Goal: Task Accomplishment & Management: Complete application form

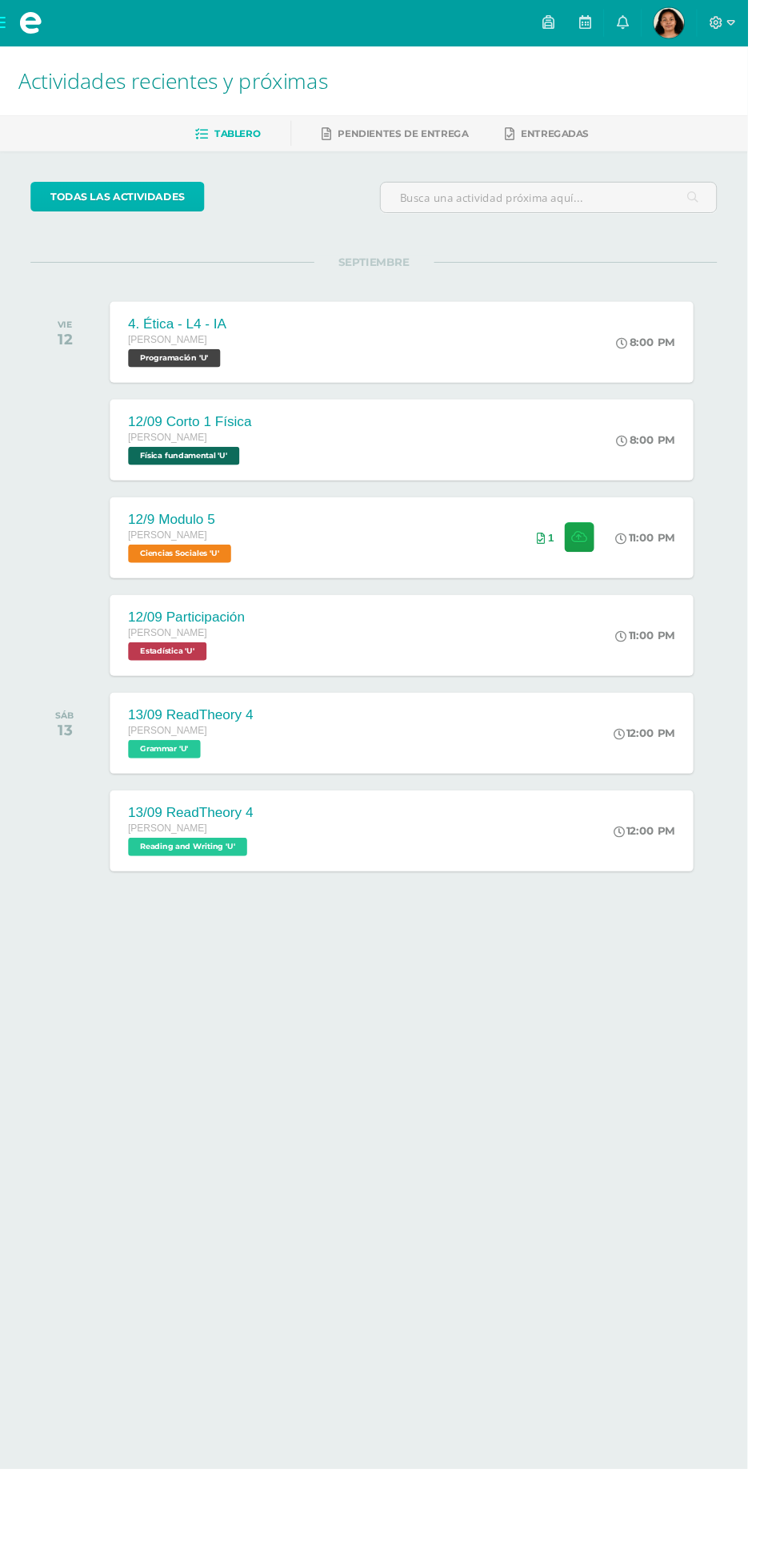
click at [66, 205] on link "todas las Actividades" at bounding box center [123, 206] width 183 height 31
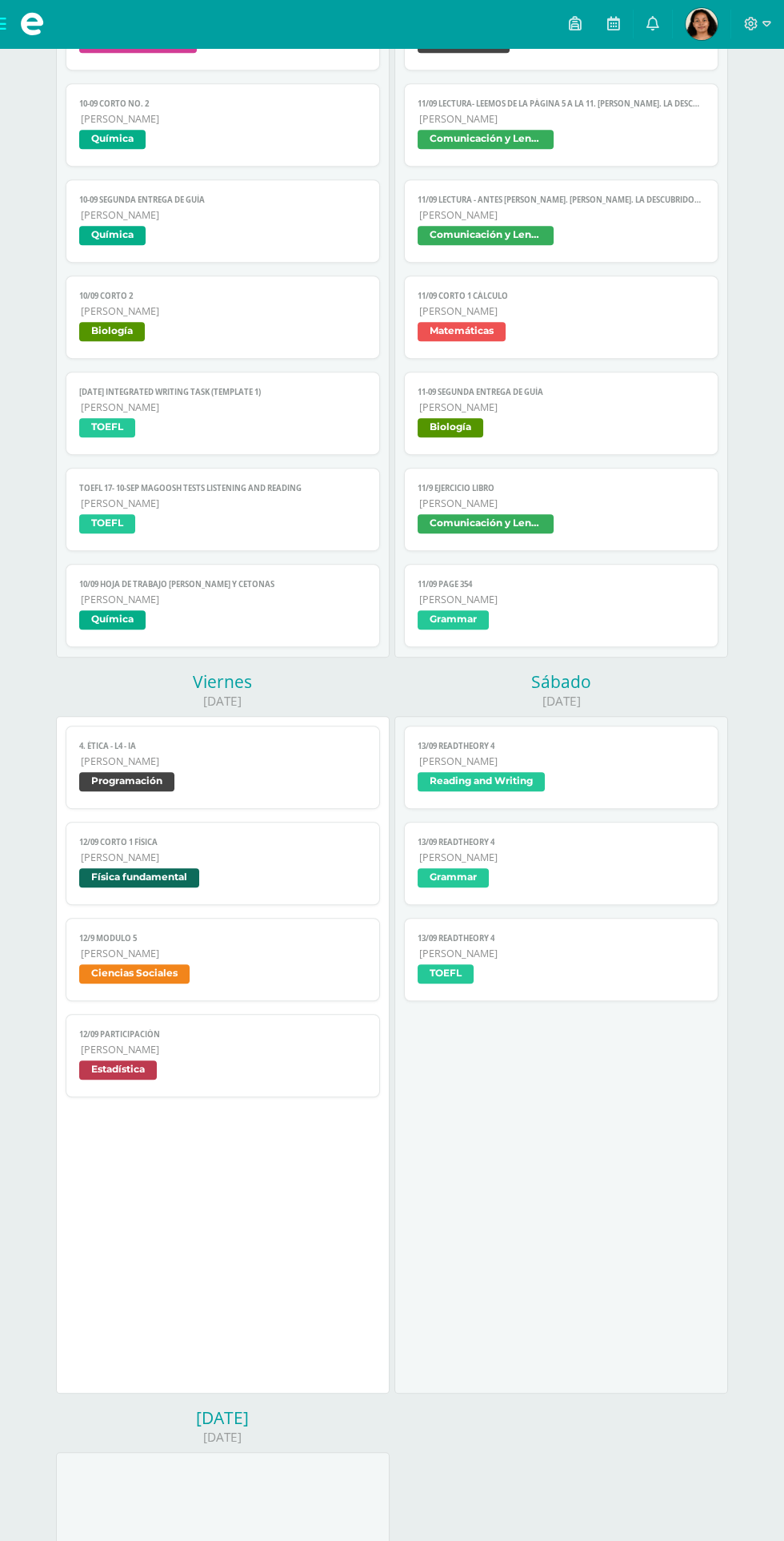
scroll to position [1076, 0]
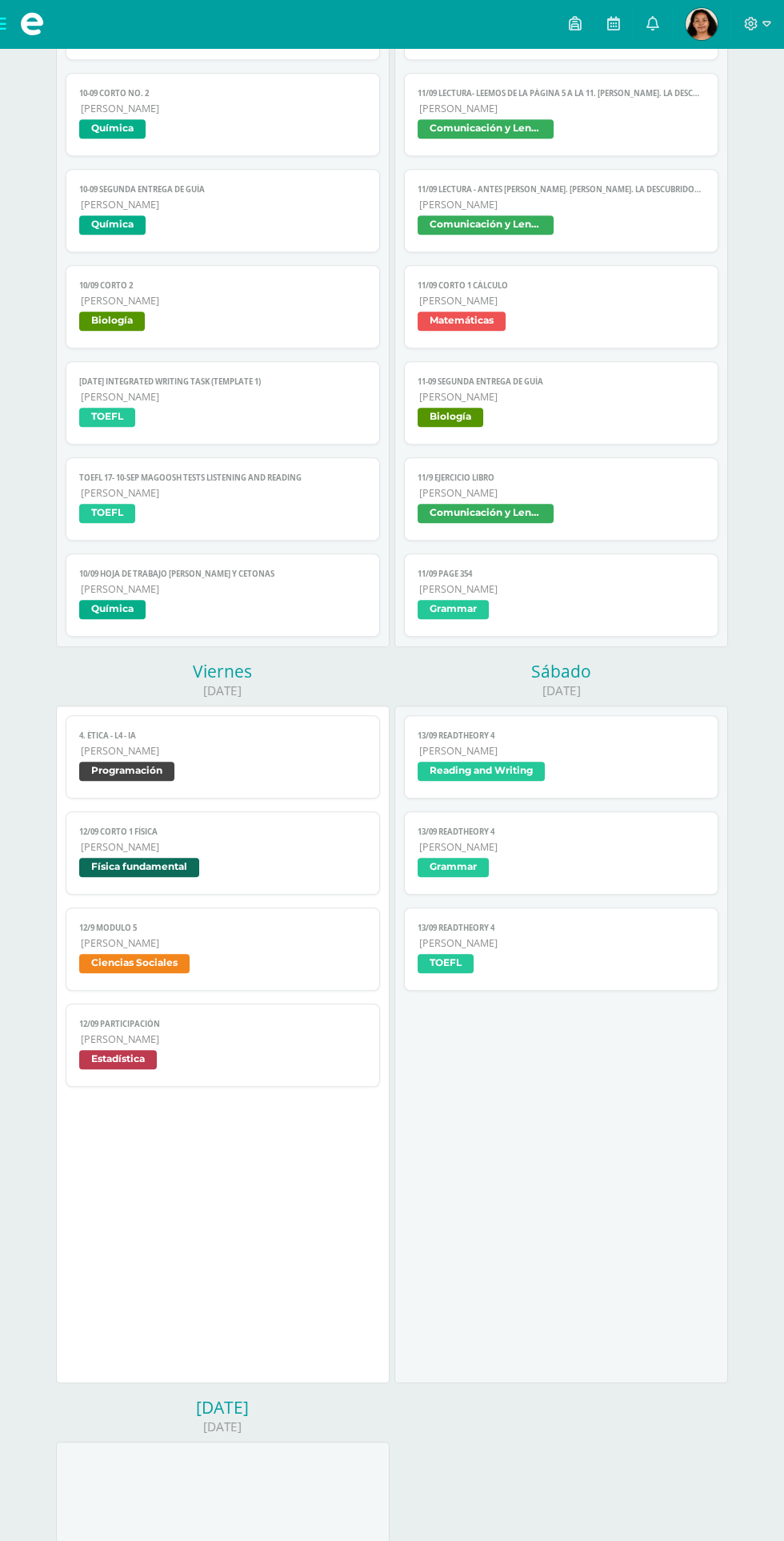
click at [666, 382] on span "11-09 SEGUNDA ENTREGA DE GUÍA" at bounding box center [561, 382] width 287 height 10
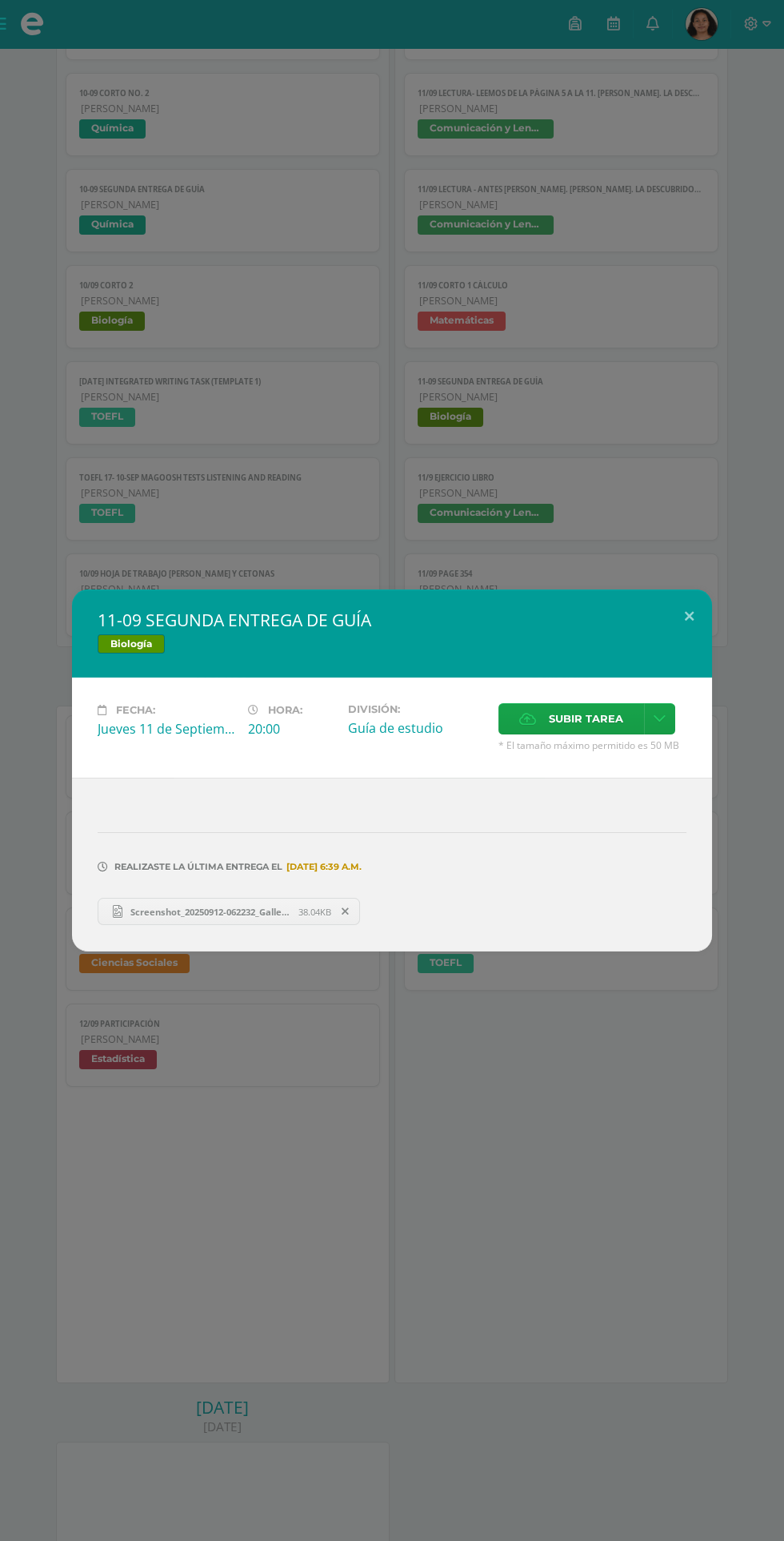
click at [528, 719] on icon at bounding box center [528, 718] width 17 height 10
click at [0, 0] on input "Subir tarea" at bounding box center [0, 0] width 0 height 0
click at [559, 713] on span "Subir tarea" at bounding box center [586, 718] width 74 height 30
click at [0, 0] on input "Subir tarea" at bounding box center [0, 0] width 0 height 0
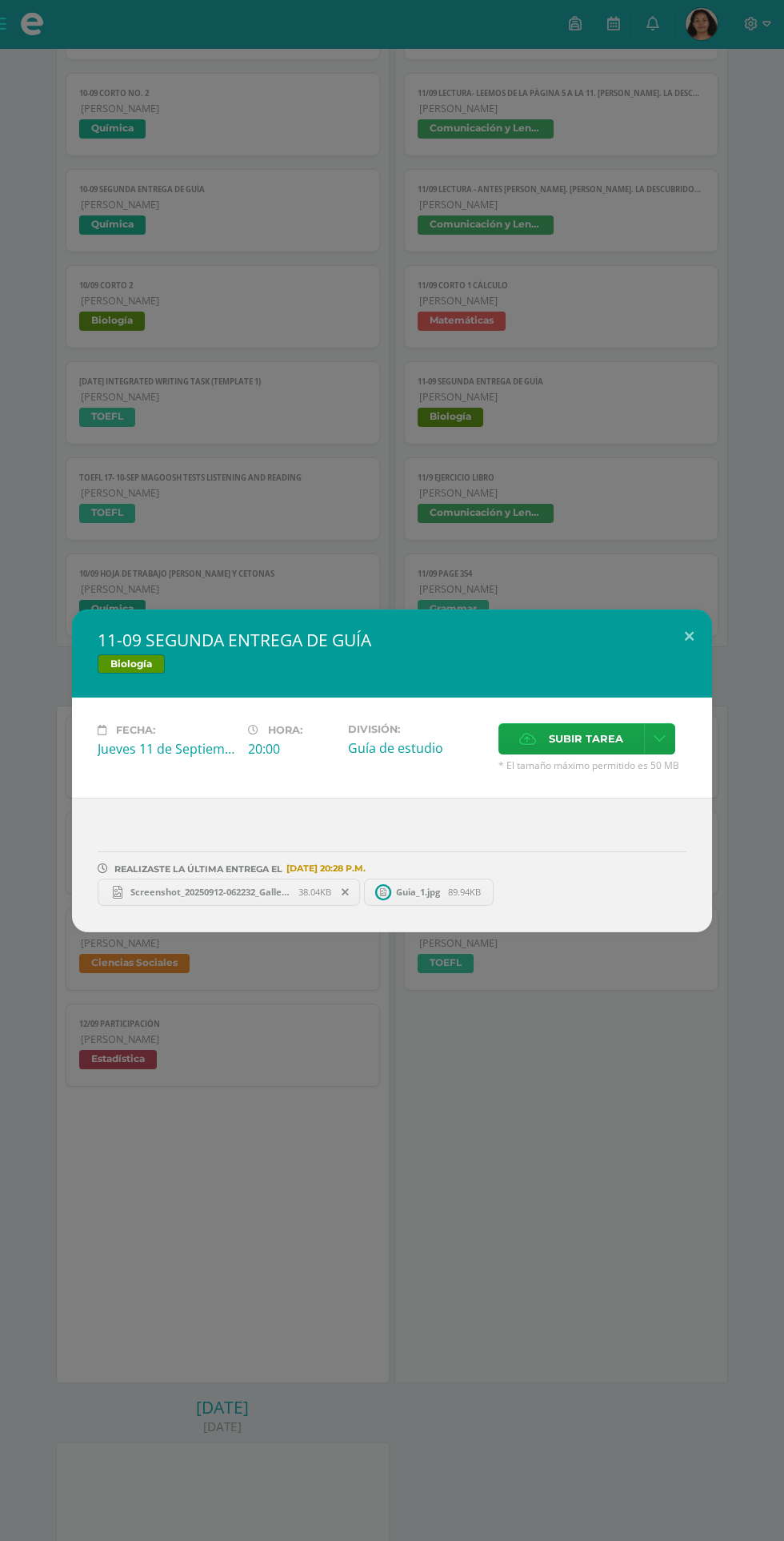
click at [557, 710] on div "Fecha: Jueves 11 de Septiembre Hora: 20:00 División: Guía de estudio Cancelar" at bounding box center [392, 747] width 640 height 100
click at [555, 737] on span "Subir tarea" at bounding box center [586, 739] width 74 height 30
click at [0, 0] on input "Subir tarea" at bounding box center [0, 0] width 0 height 0
click at [346, 890] on icon at bounding box center [345, 892] width 8 height 11
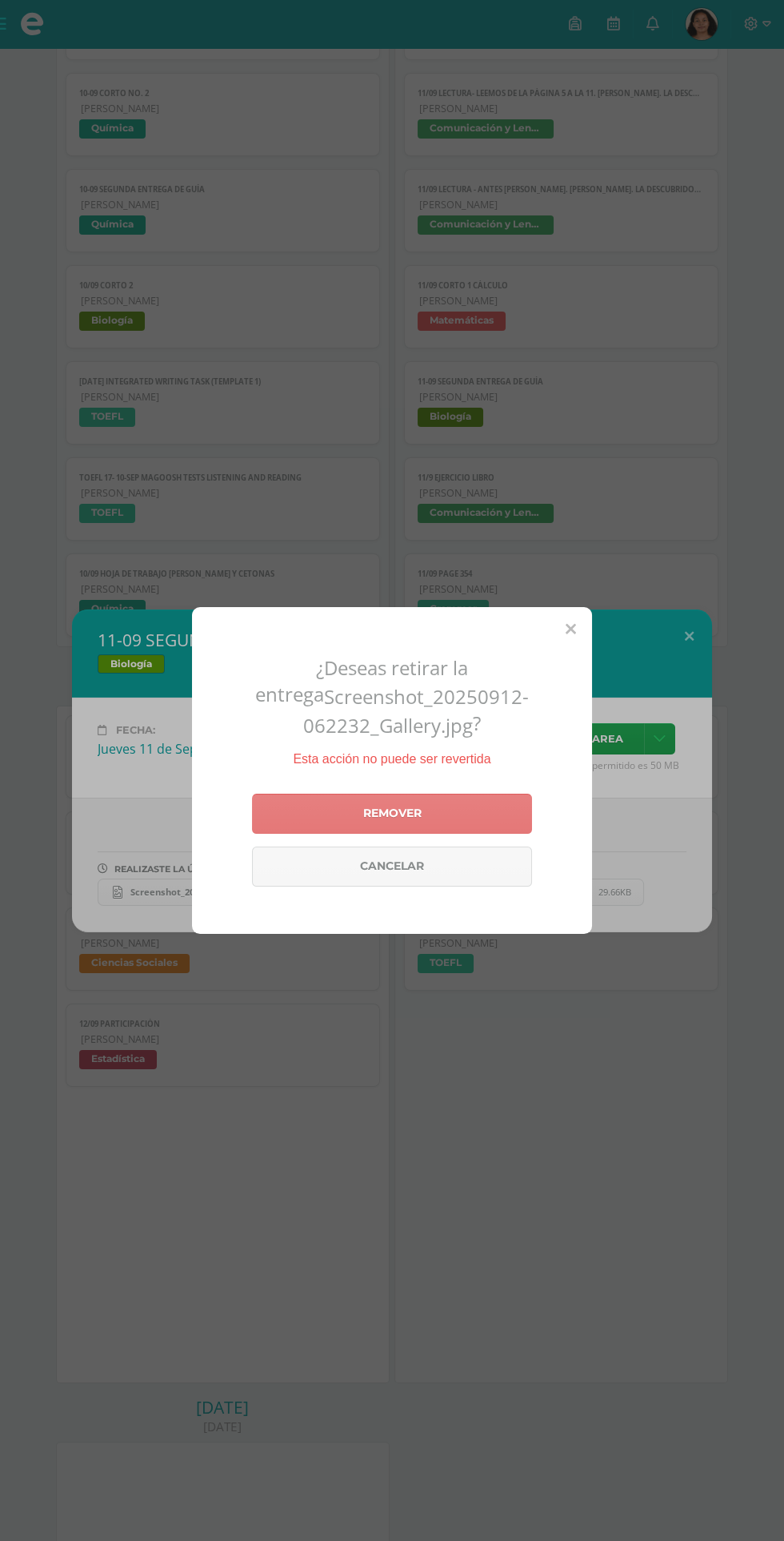
click at [448, 834] on link "Remover" at bounding box center [392, 813] width 280 height 40
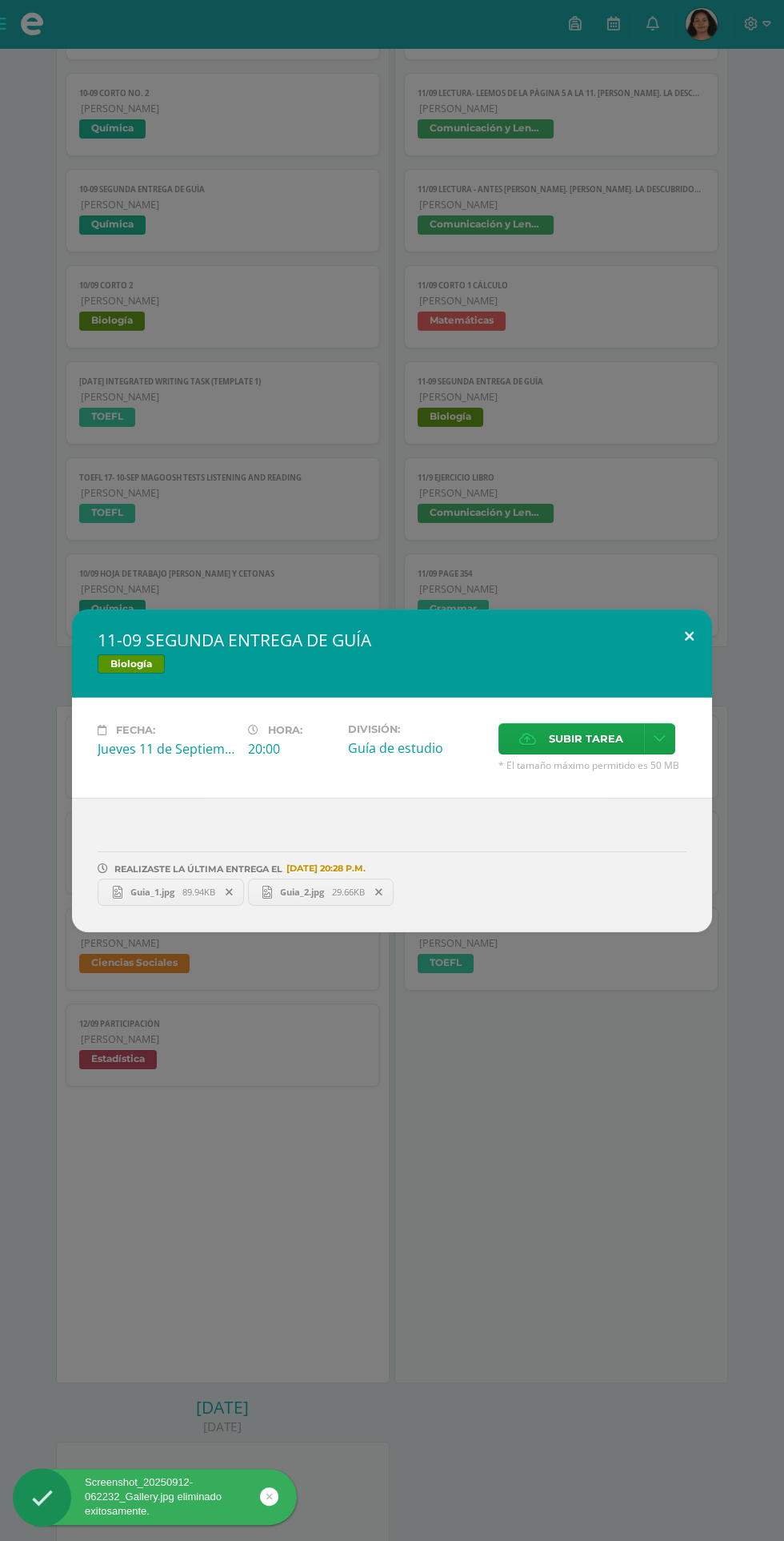
click at [667, 636] on button at bounding box center [689, 636] width 46 height 54
